Goal: Information Seeking & Learning: Learn about a topic

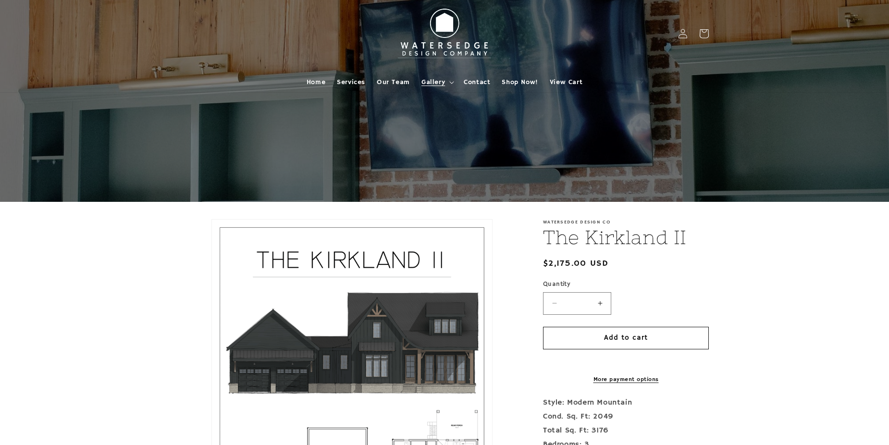
click at [448, 77] on summary "Gallery" at bounding box center [436, 82] width 42 height 20
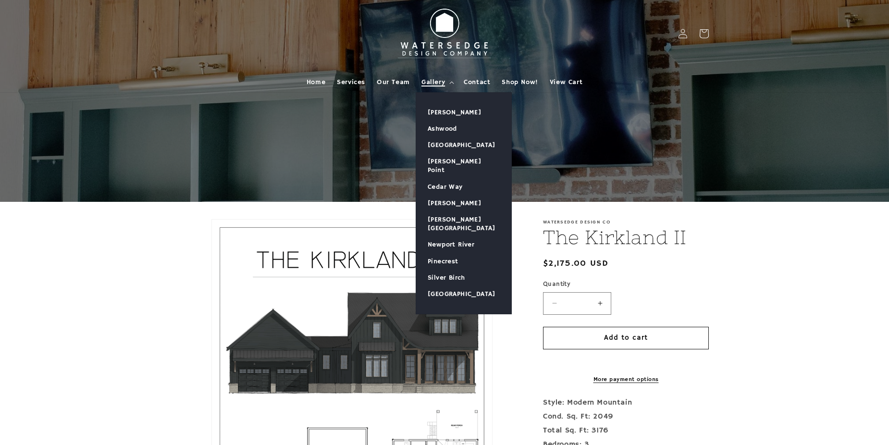
click at [443, 81] on span "Gallery" at bounding box center [433, 82] width 24 height 9
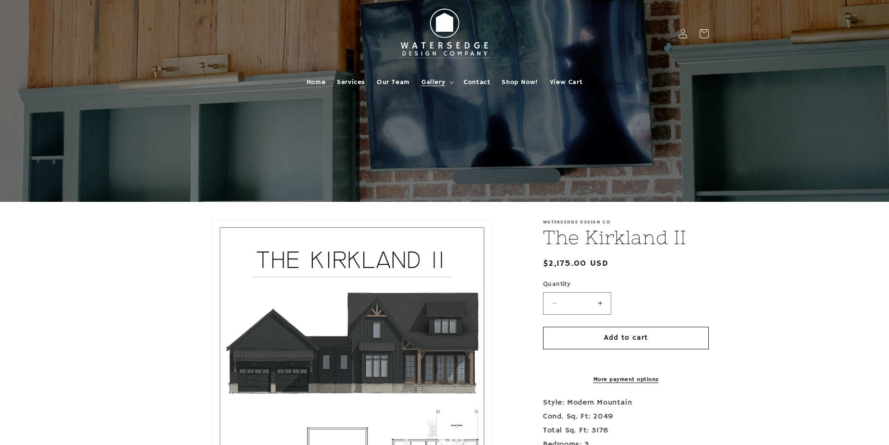
click at [443, 81] on span "Gallery" at bounding box center [433, 82] width 24 height 9
click at [502, 80] on span "Shop Now!" at bounding box center [519, 82] width 36 height 9
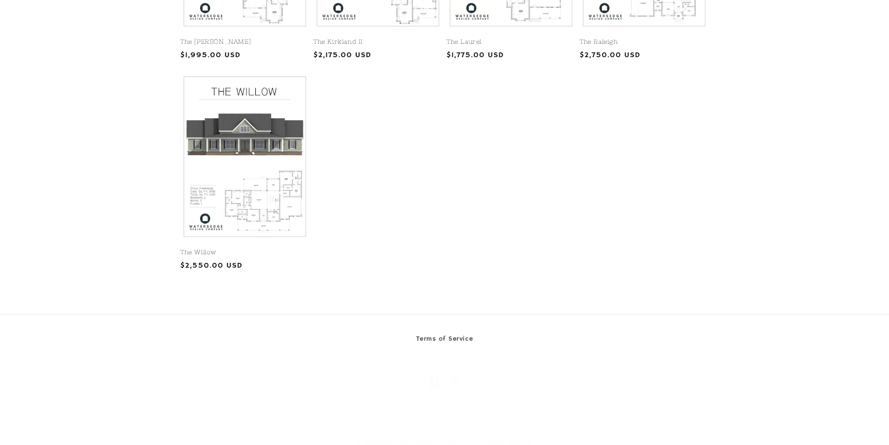
scroll to position [610, 0]
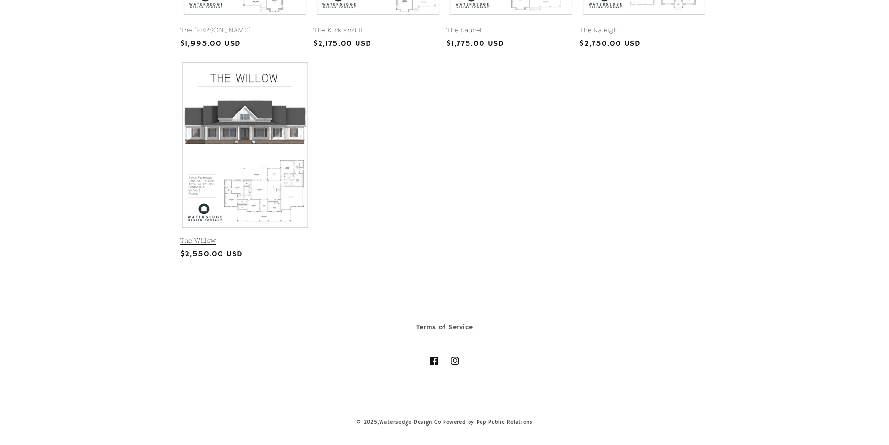
click at [287, 237] on link "The Willow" at bounding box center [244, 241] width 129 height 8
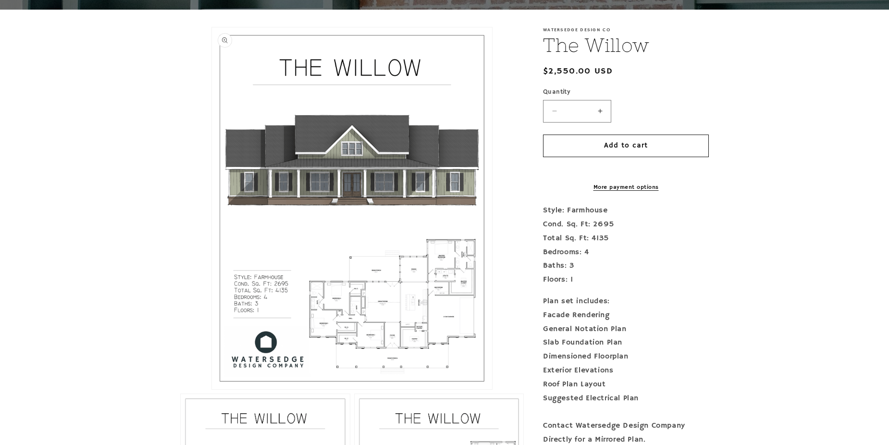
scroll to position [336, 0]
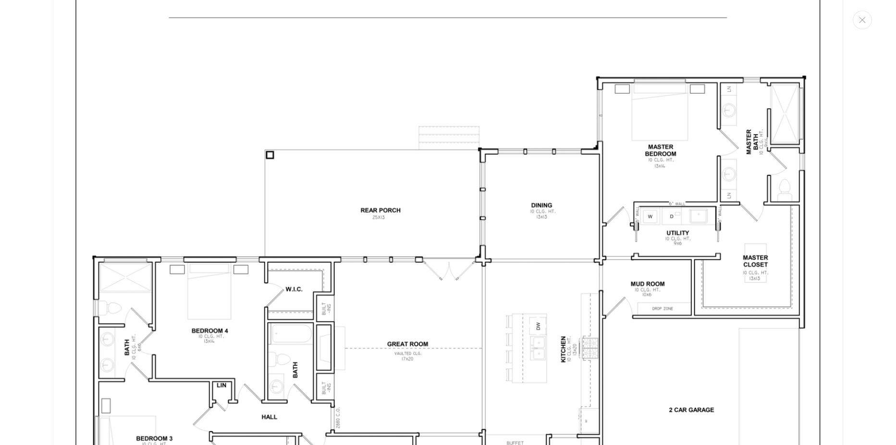
scroll to position [2098, 0]
